Goal: Communication & Community: Answer question/provide support

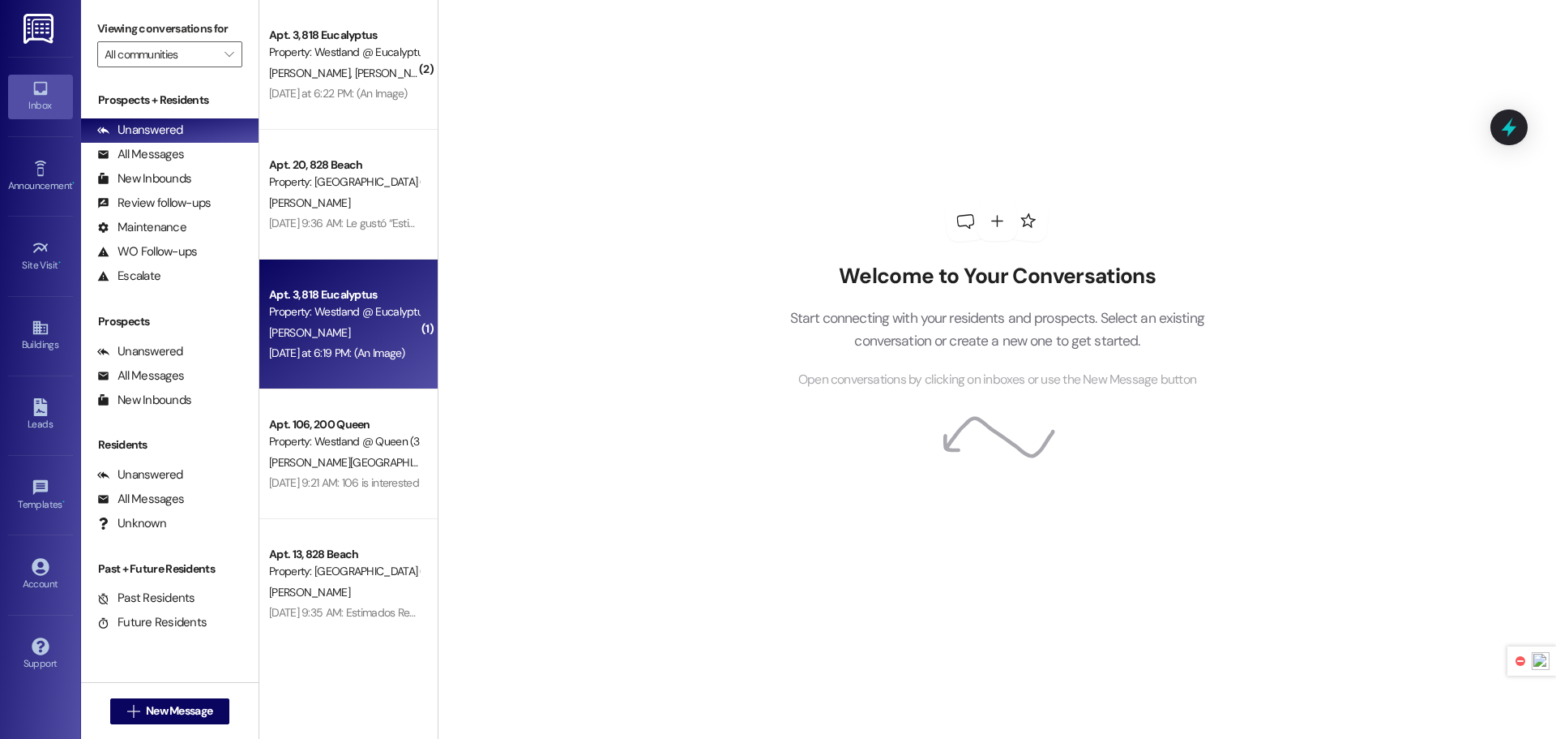
click at [317, 340] on div "[PERSON_NAME]" at bounding box center [344, 333] width 153 height 20
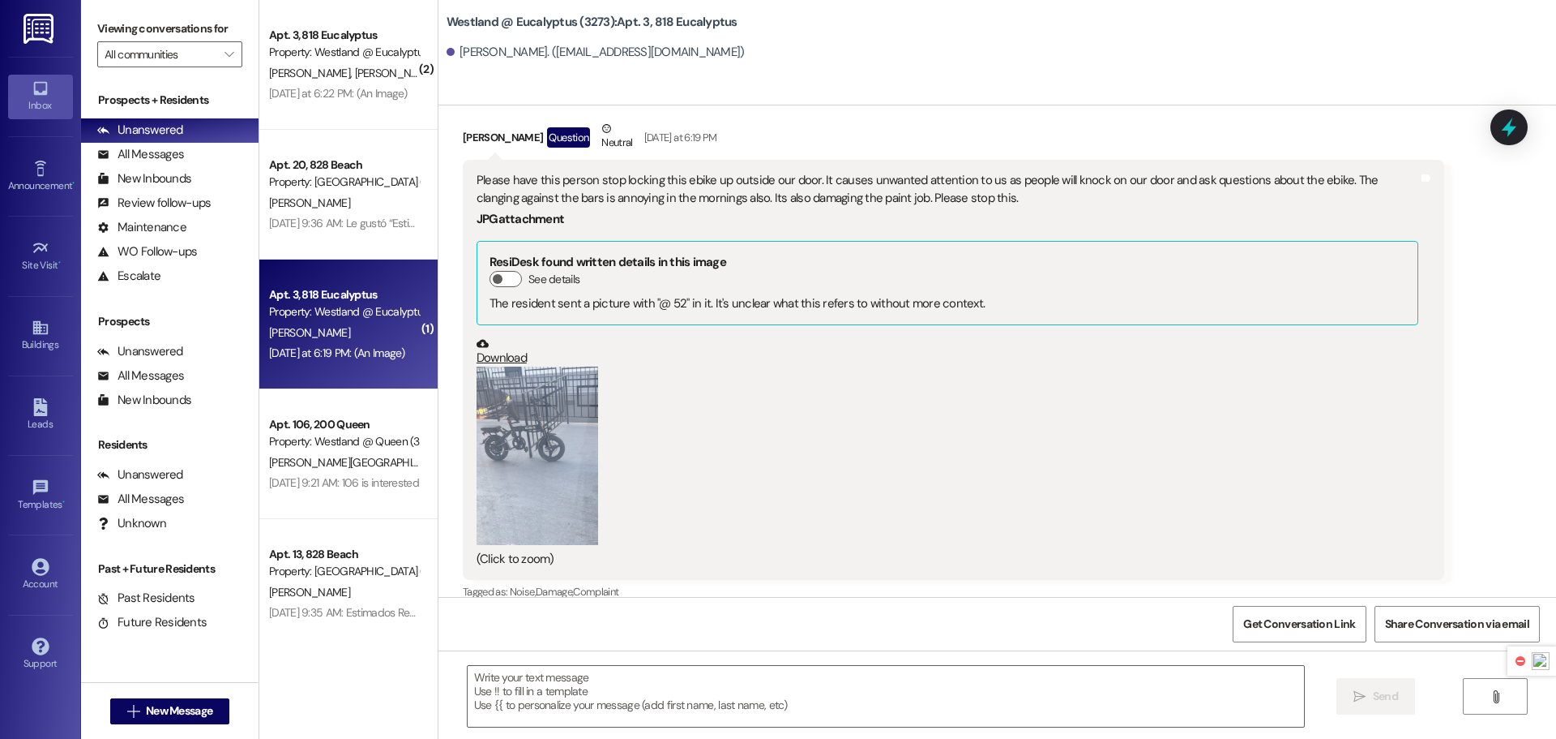
scroll to position [4257, 0]
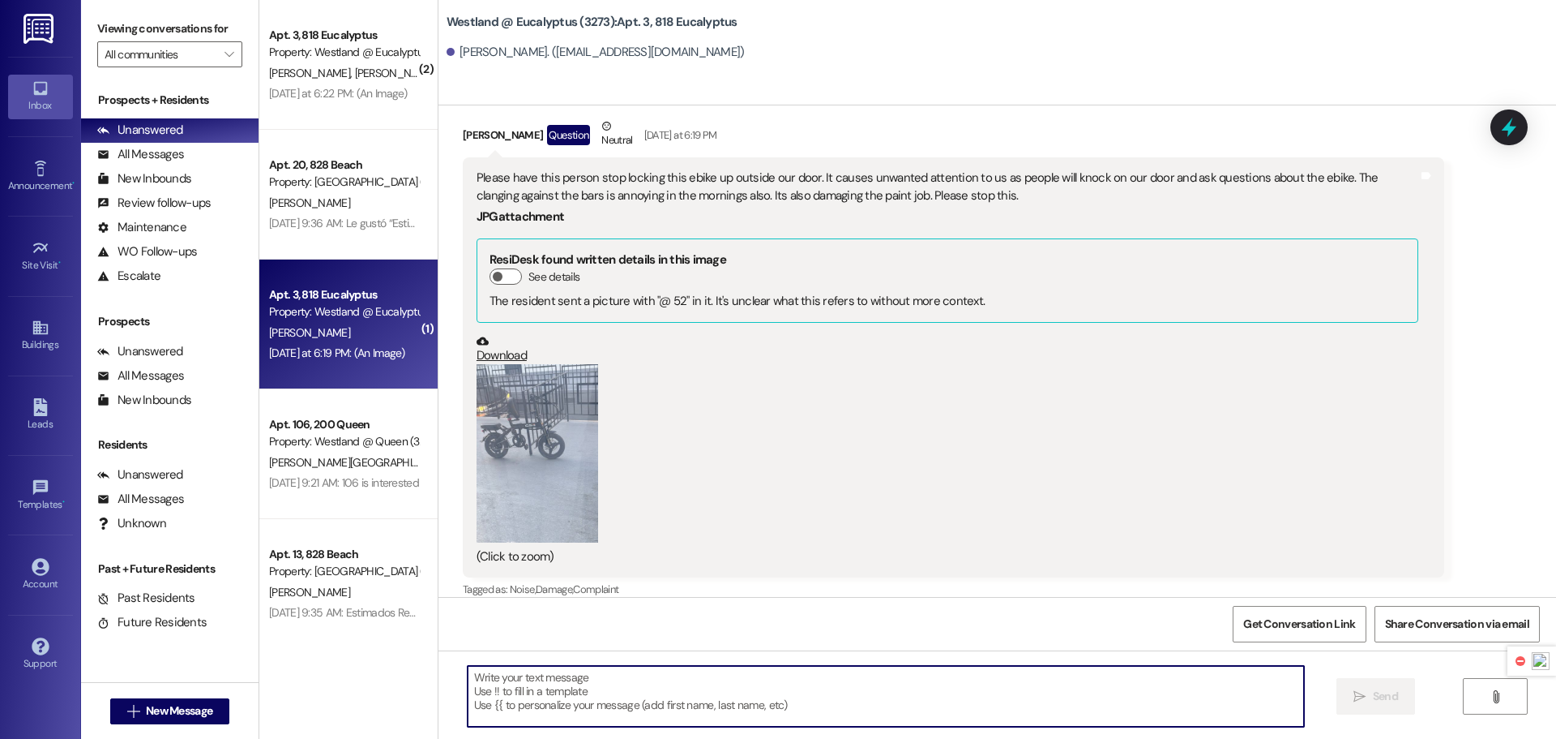
click at [606, 707] on textarea at bounding box center [886, 696] width 837 height 61
type textarea "Goos"
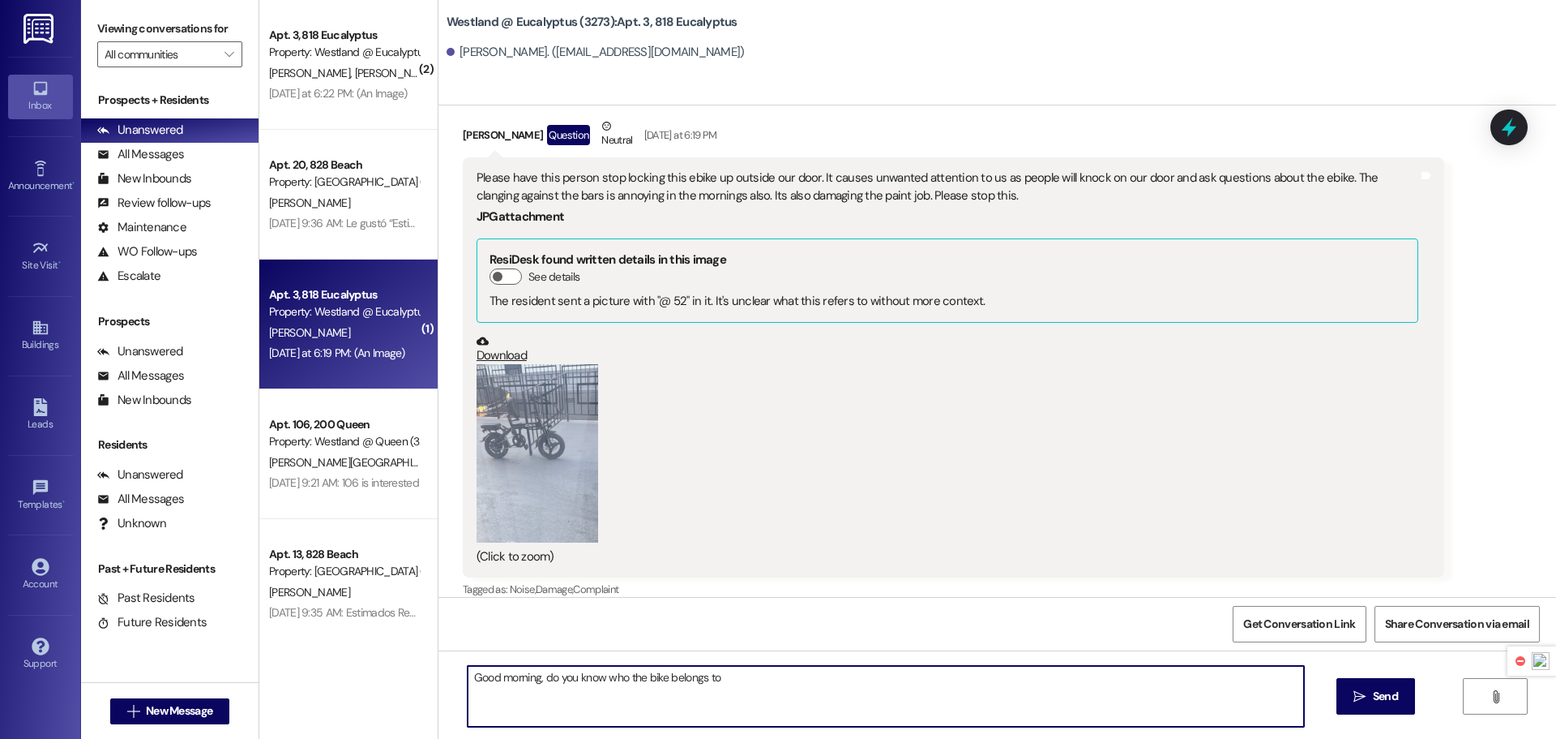
type textarea "Good morning, do you know who the bike belongs to?"
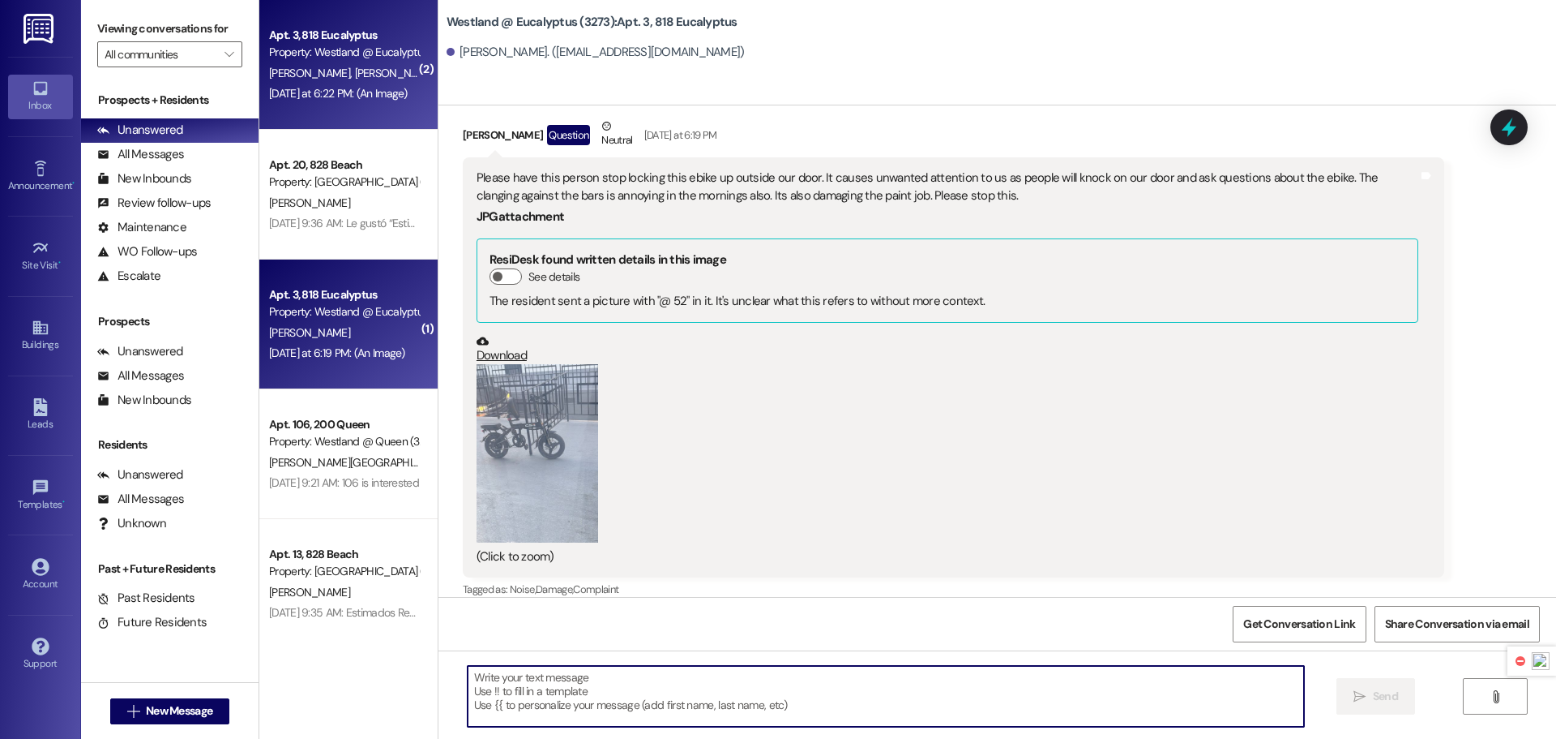
scroll to position [4256, 0]
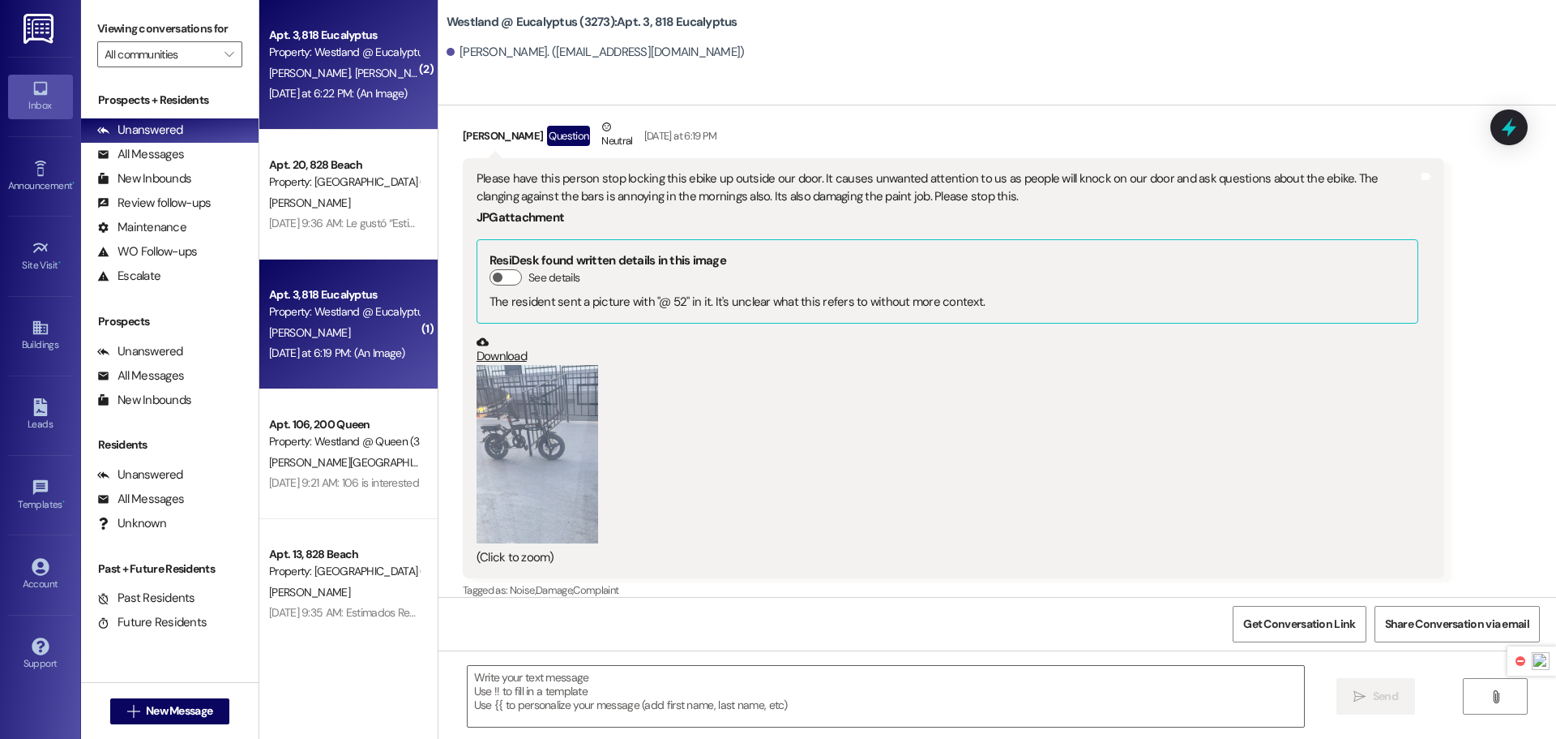
click at [311, 102] on div "[DATE] at 6:22 PM: (An Image) [DATE] at 6:22 PM: (An Image)" at bounding box center [344, 93] width 153 height 20
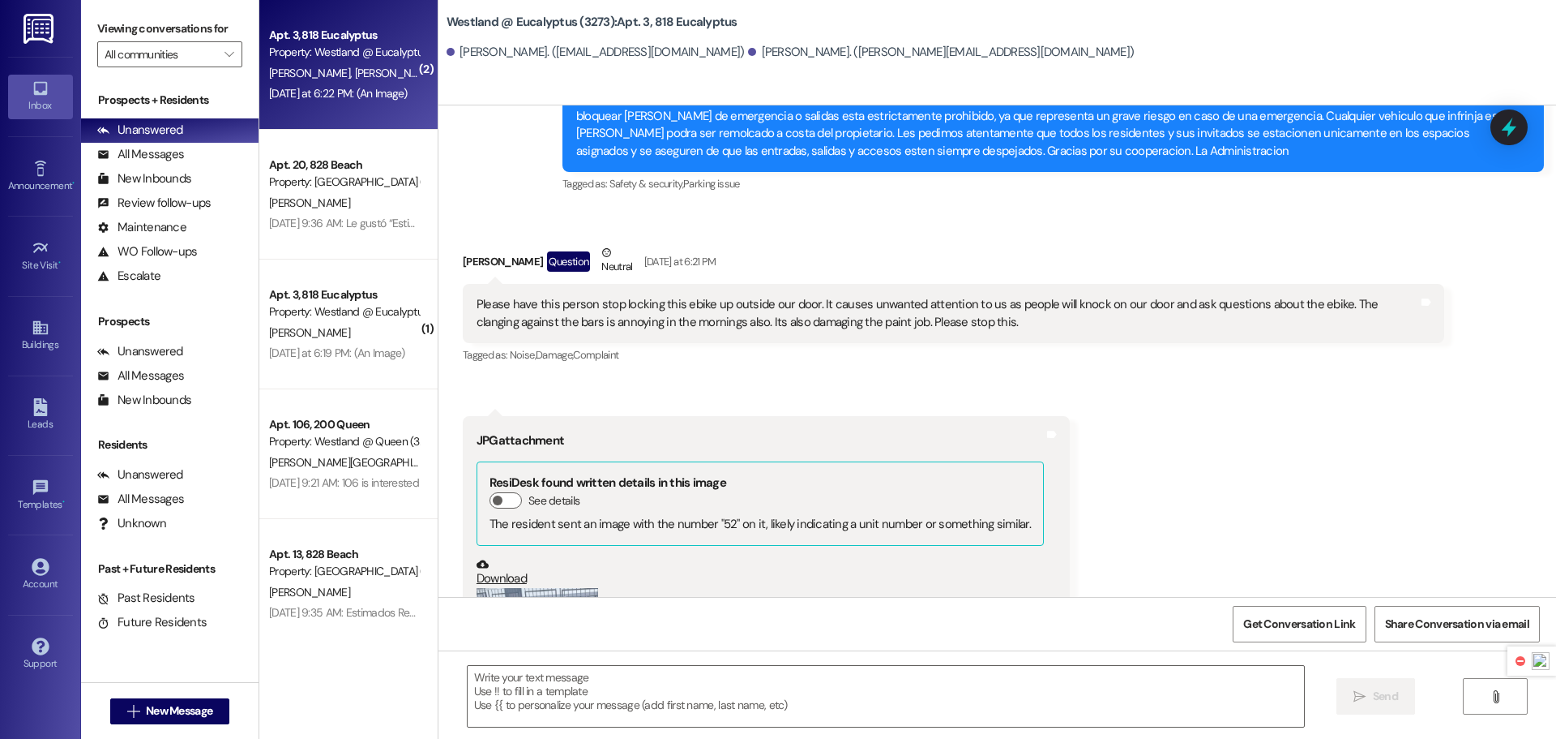
scroll to position [16738, 0]
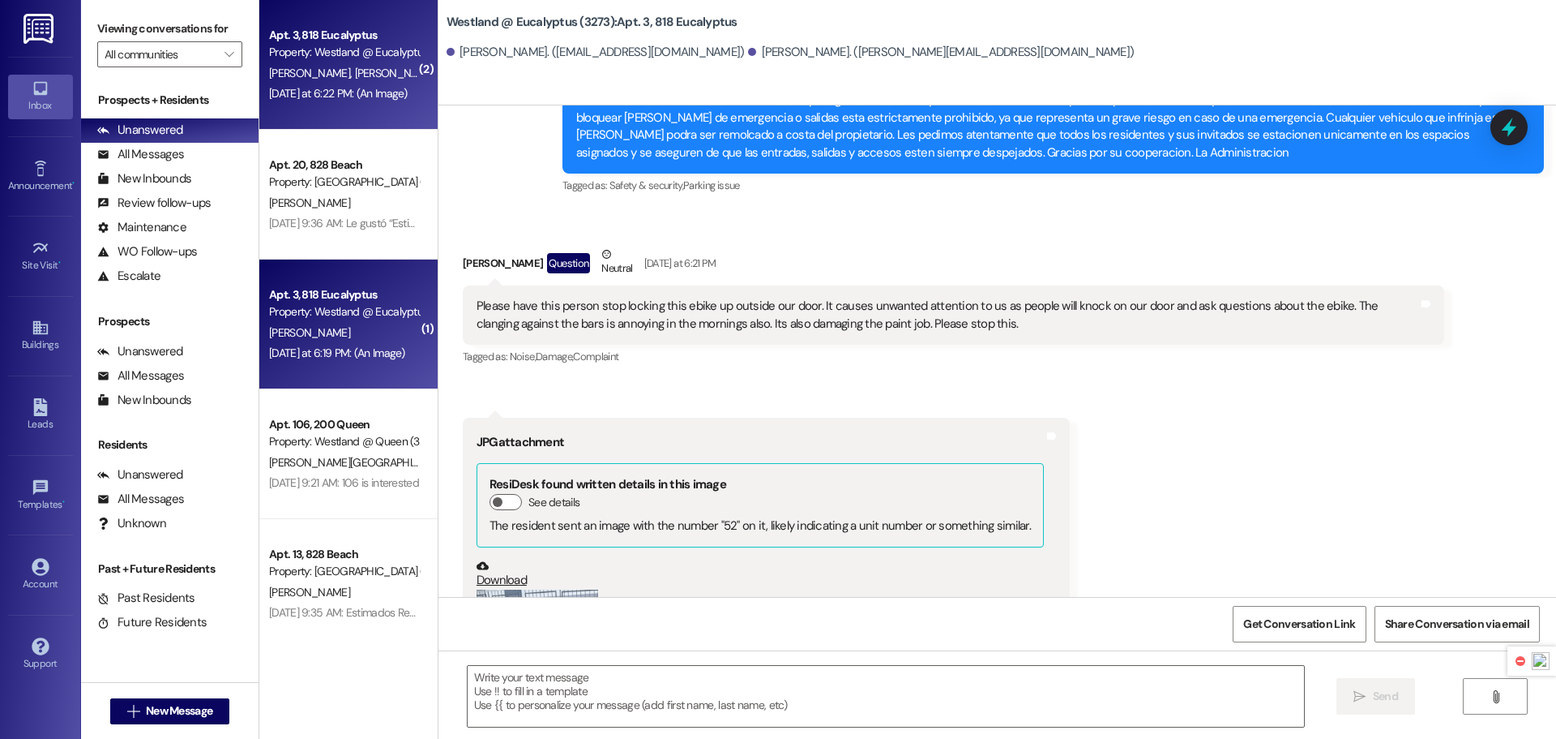
click at [317, 330] on span "[PERSON_NAME]" at bounding box center [309, 332] width 81 height 15
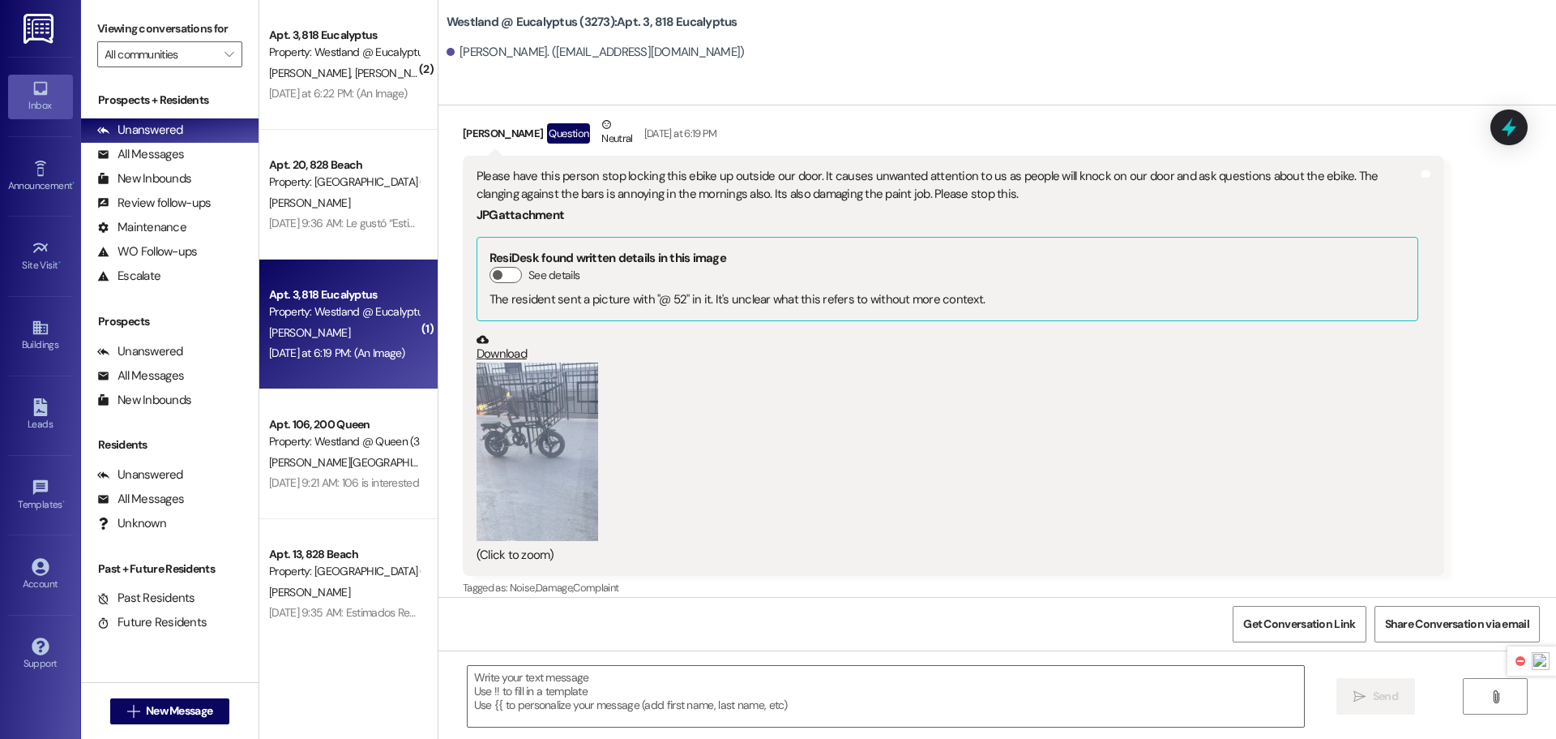
scroll to position [4256, 0]
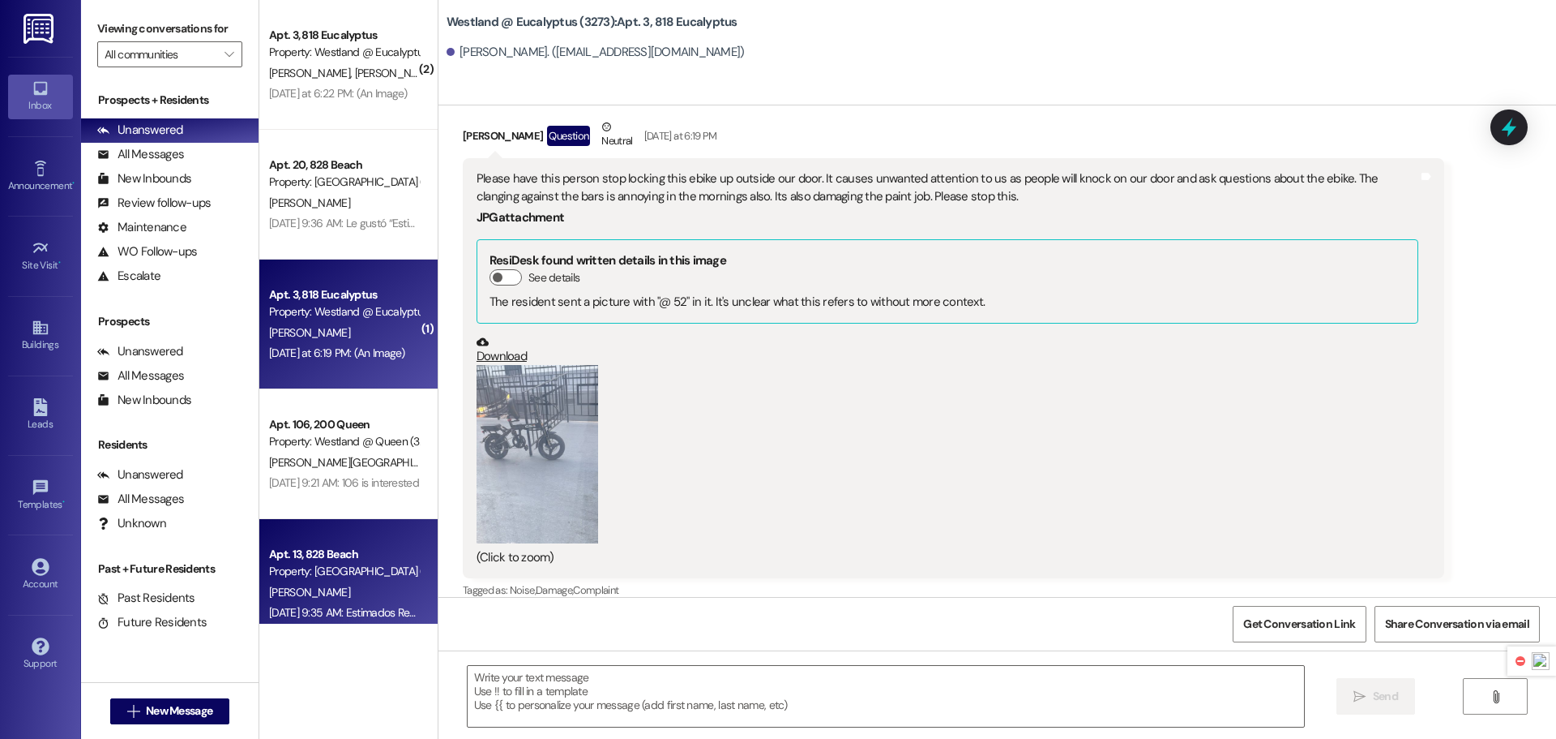
click at [353, 569] on div "Property: [GEOGRAPHIC_DATA] ([STREET_ADDRESS]) (3280)" at bounding box center [344, 571] width 150 height 17
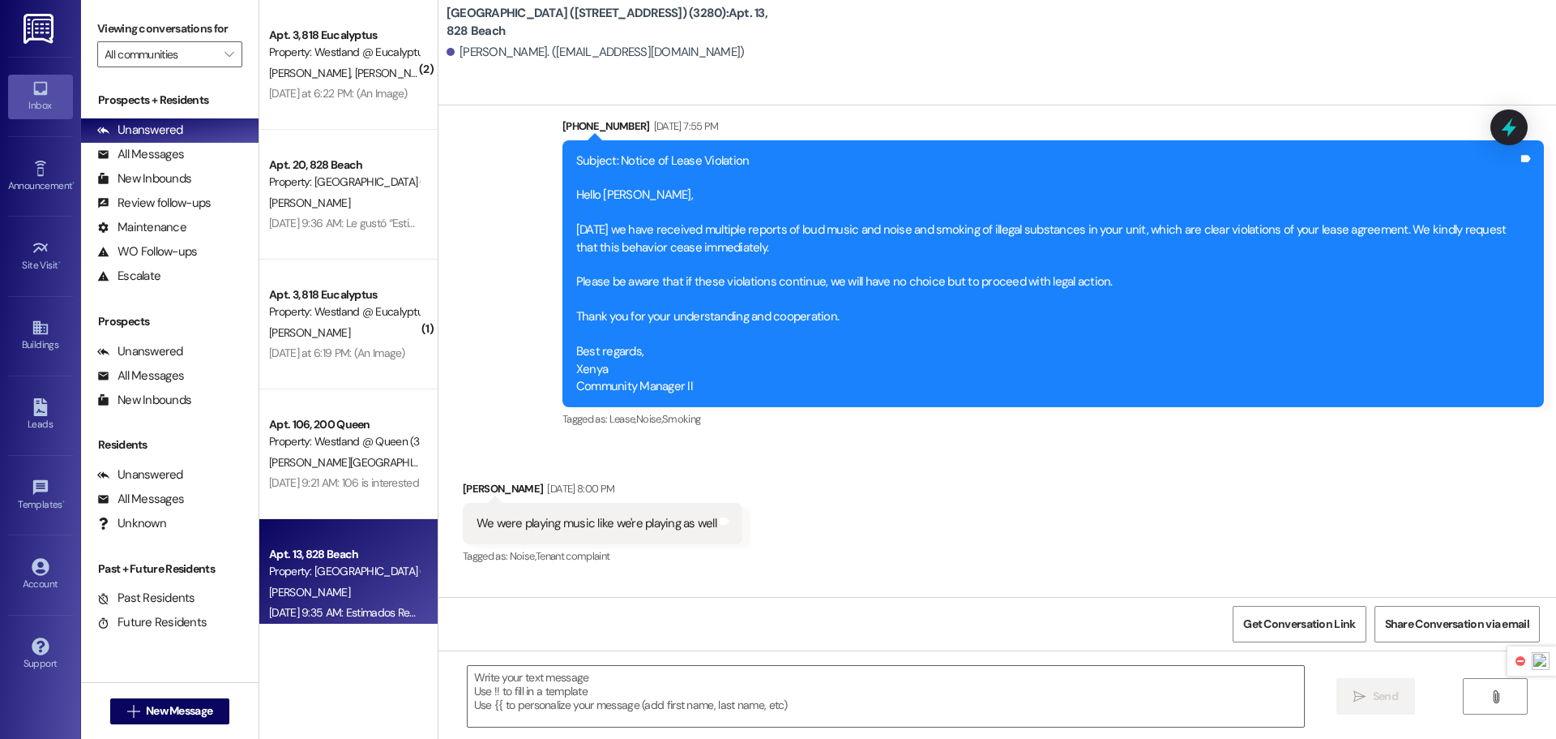
scroll to position [12967, 0]
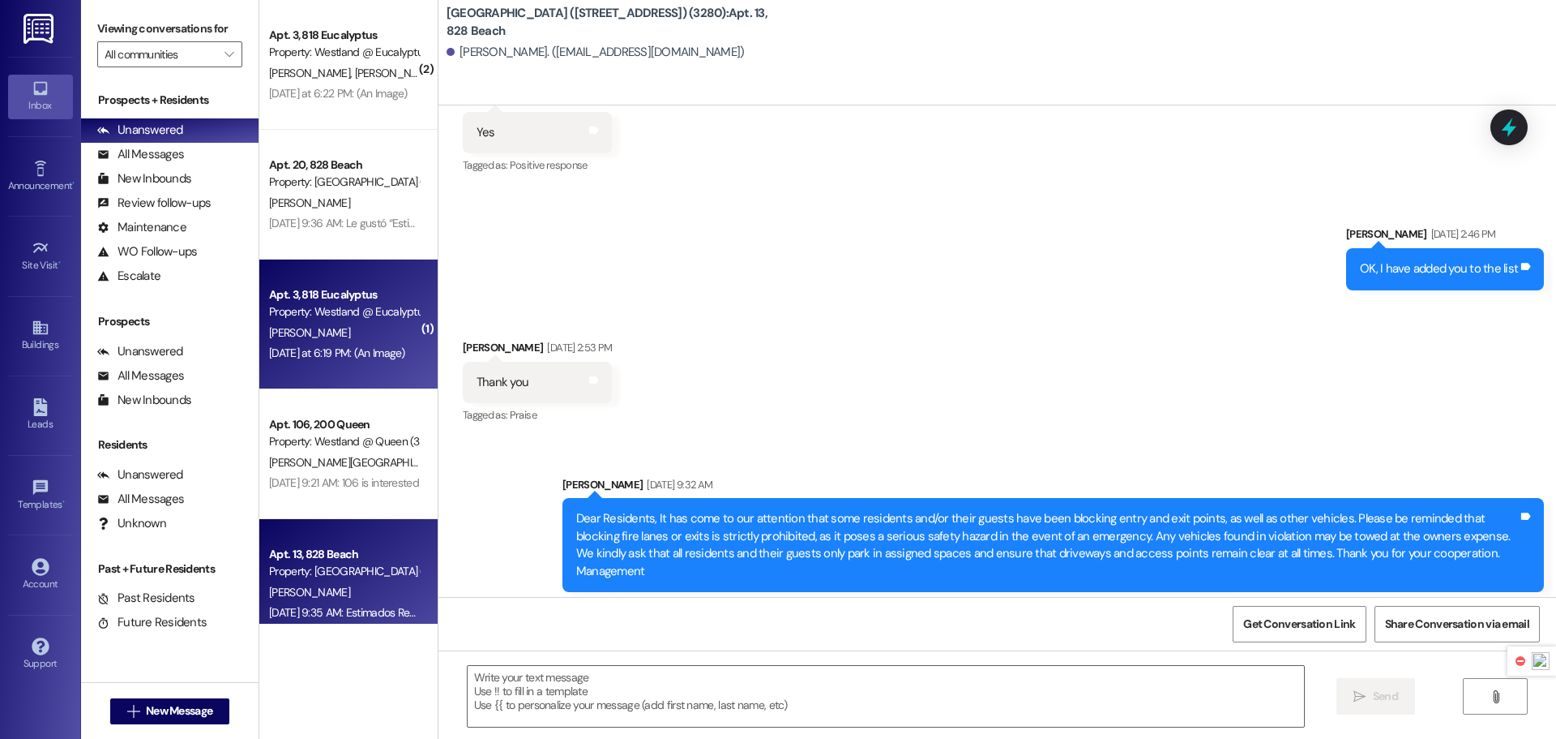
click at [377, 329] on div "[PERSON_NAME]" at bounding box center [344, 333] width 153 height 20
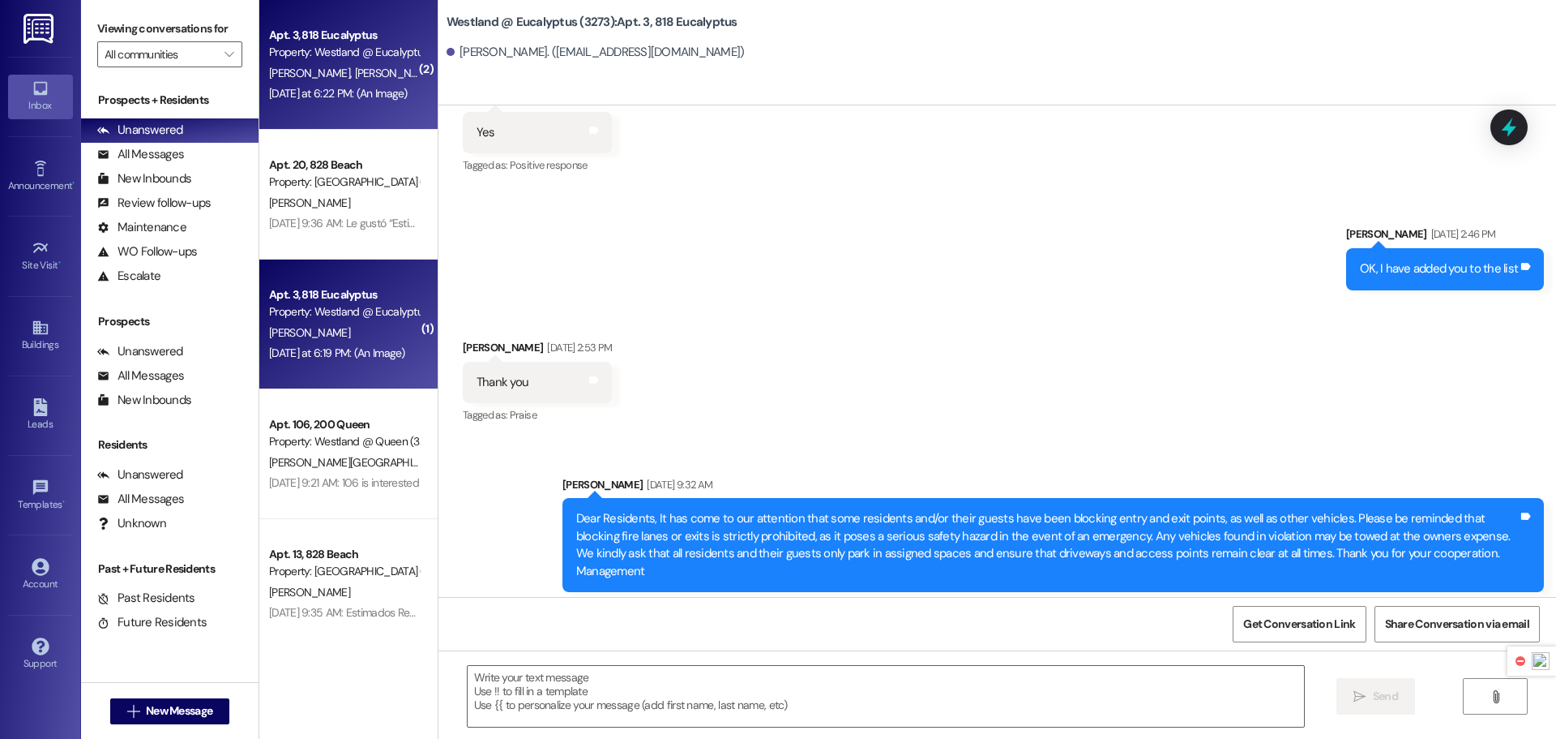
scroll to position [4370, 0]
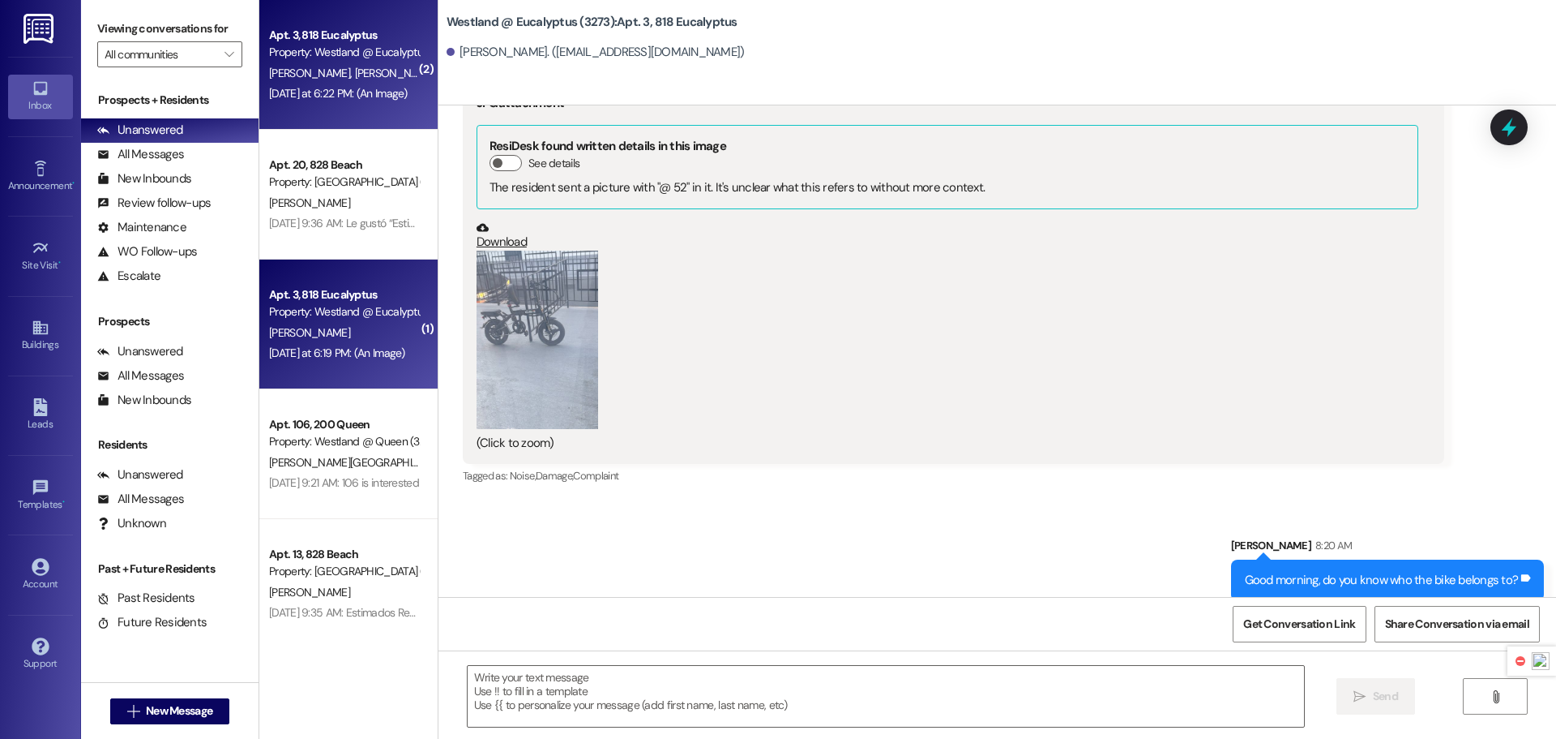
click at [383, 126] on div "Apt. 3, 818 Eucalyptus Property: Westland @ Eucalyptus (3273) [PERSON_NAME] [PE…" at bounding box center [348, 65] width 178 height 130
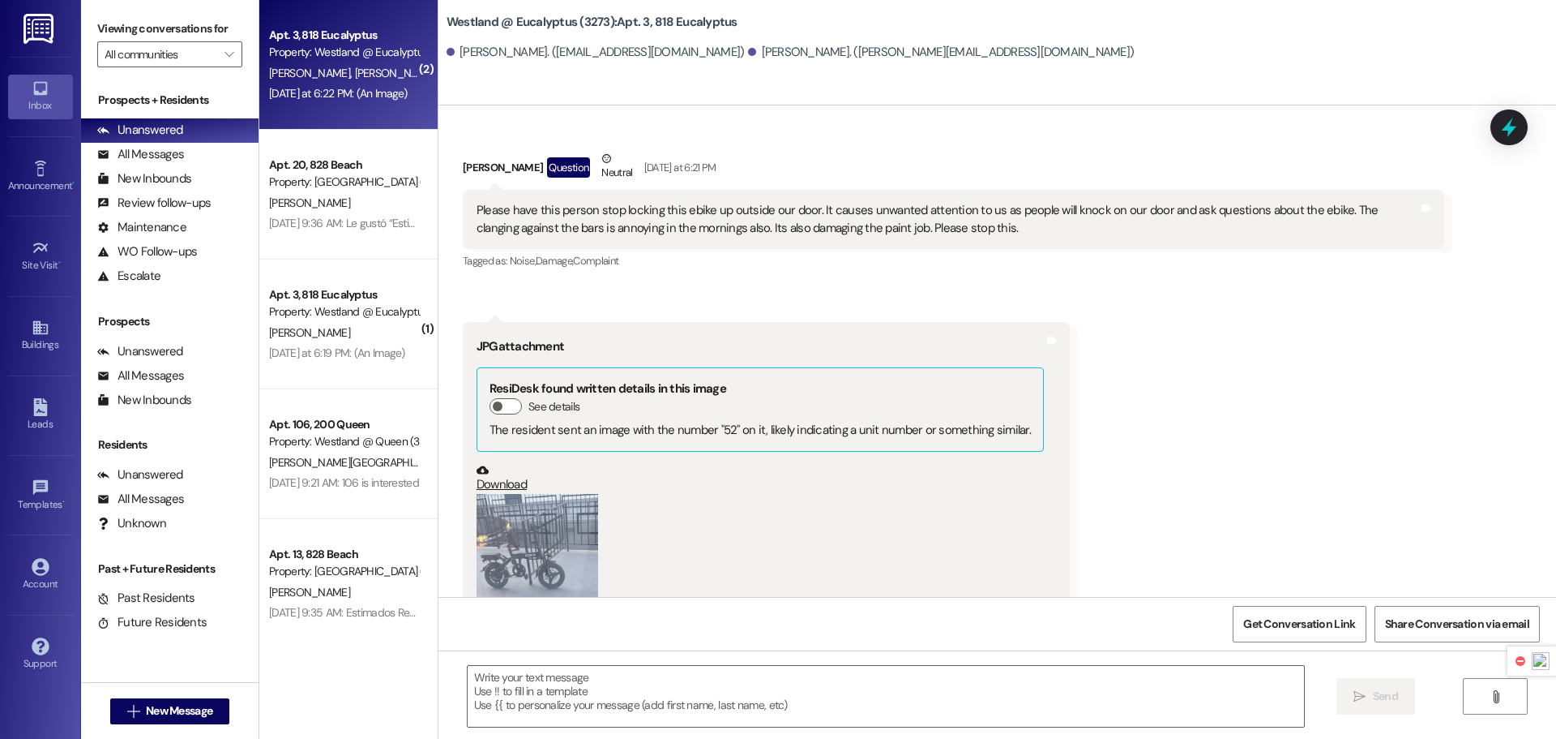
scroll to position [16852, 0]
